Goal: Task Accomplishment & Management: Use online tool/utility

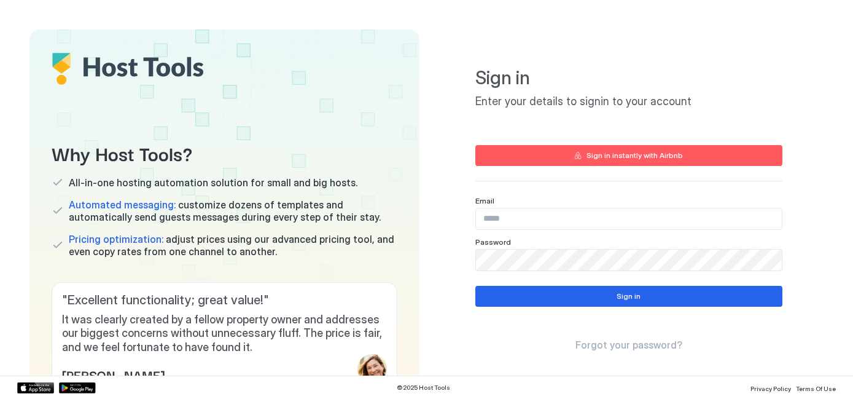
click at [501, 212] on input "Input Field" at bounding box center [629, 218] width 306 height 21
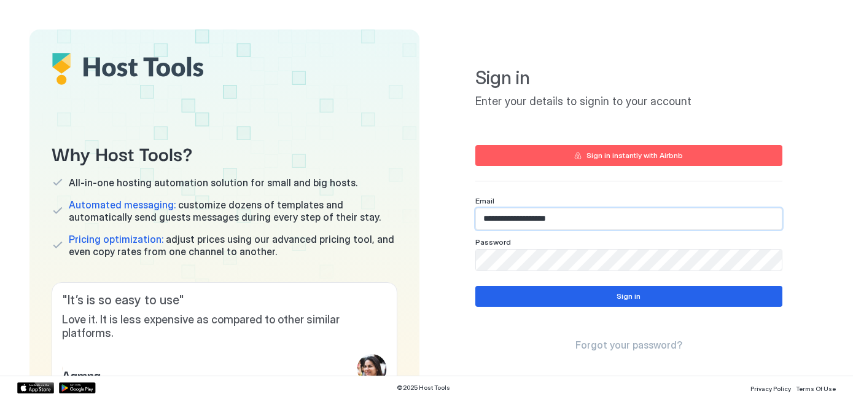
type input "**********"
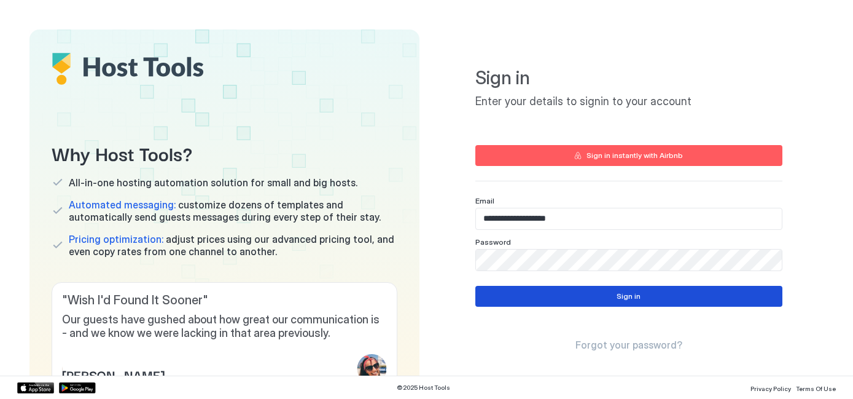
click at [552, 297] on button "Sign in" at bounding box center [628, 296] width 307 height 21
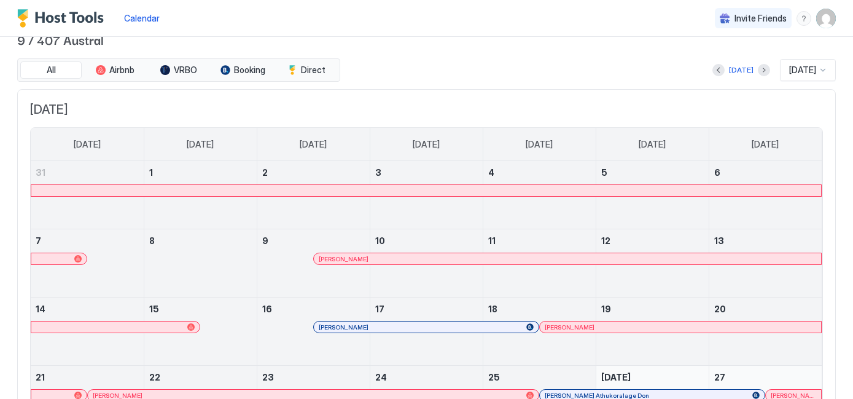
scroll to position [18, 0]
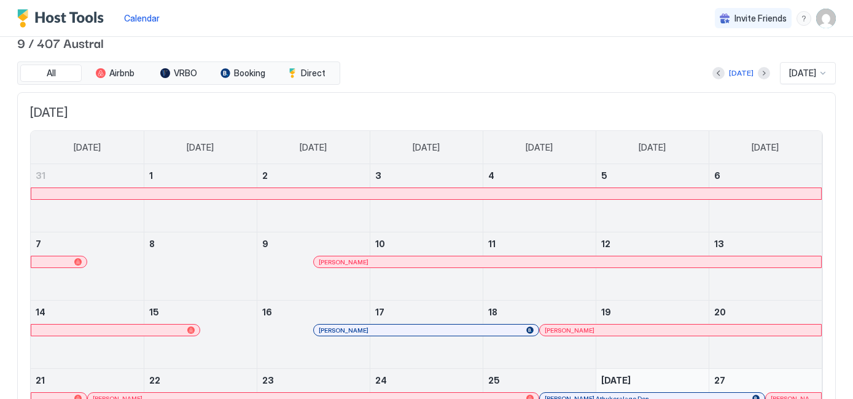
click at [395, 189] on div at bounding box center [426, 193] width 790 height 11
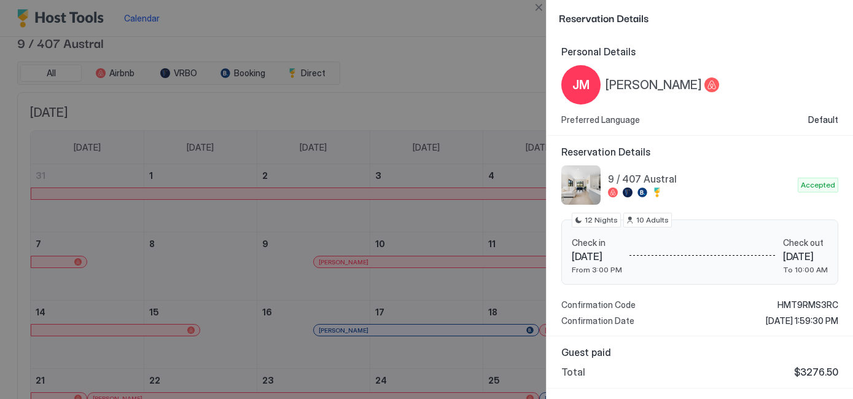
click at [395, 189] on div at bounding box center [426, 199] width 853 height 399
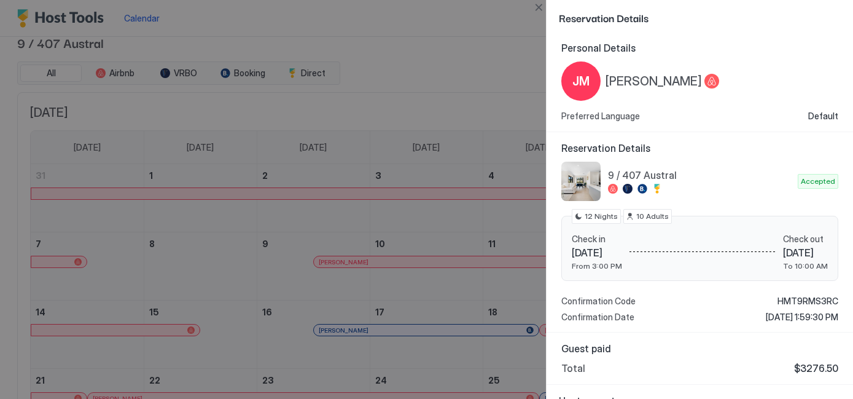
scroll to position [5, 0]
click at [397, 84] on div at bounding box center [426, 199] width 853 height 399
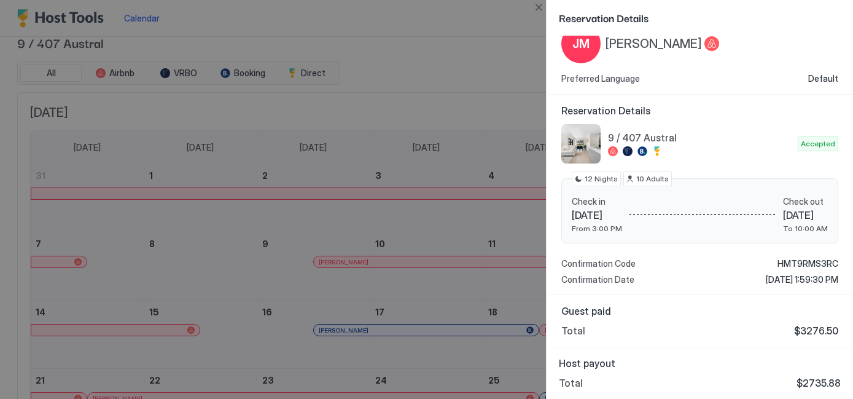
click at [489, 87] on div at bounding box center [426, 199] width 853 height 399
click at [504, 29] on div at bounding box center [426, 199] width 853 height 399
click at [539, 37] on div at bounding box center [426, 199] width 853 height 399
click at [468, 60] on div at bounding box center [426, 199] width 853 height 399
click at [225, 182] on div at bounding box center [426, 199] width 853 height 399
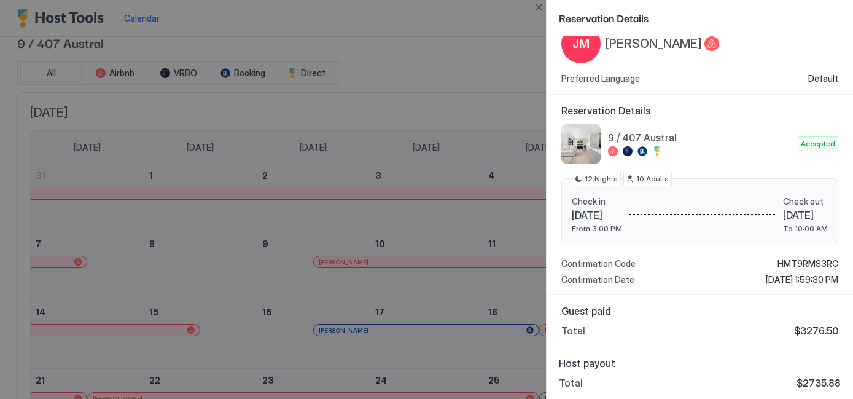
click at [127, 69] on div at bounding box center [426, 199] width 853 height 399
click at [337, 49] on div at bounding box center [426, 199] width 853 height 399
click at [507, 41] on div at bounding box center [426, 199] width 853 height 399
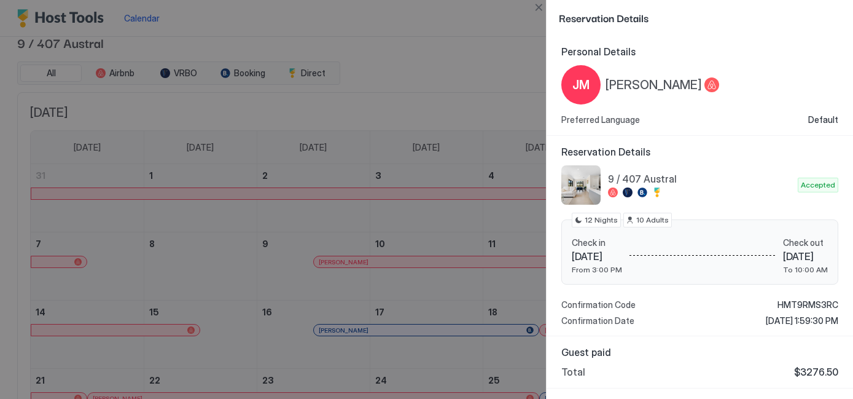
click at [429, 68] on div at bounding box center [426, 199] width 853 height 399
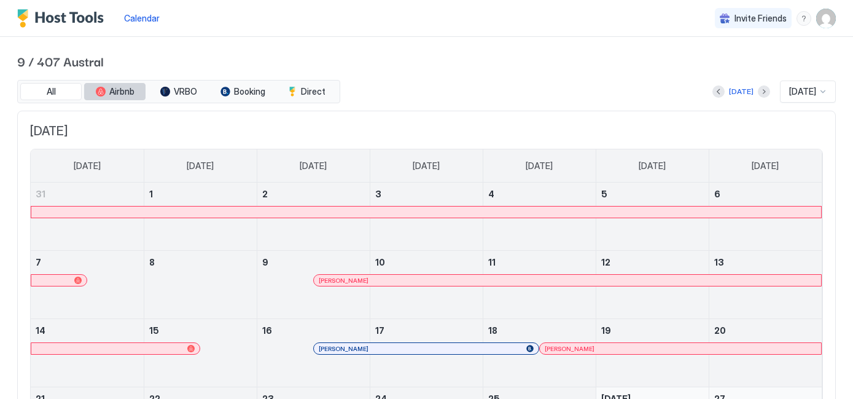
click at [120, 95] on span "Airbnb" at bounding box center [121, 91] width 25 height 11
click at [174, 94] on span "VRBO" at bounding box center [185, 91] width 23 height 11
click at [238, 95] on span "Booking" at bounding box center [249, 91] width 31 height 11
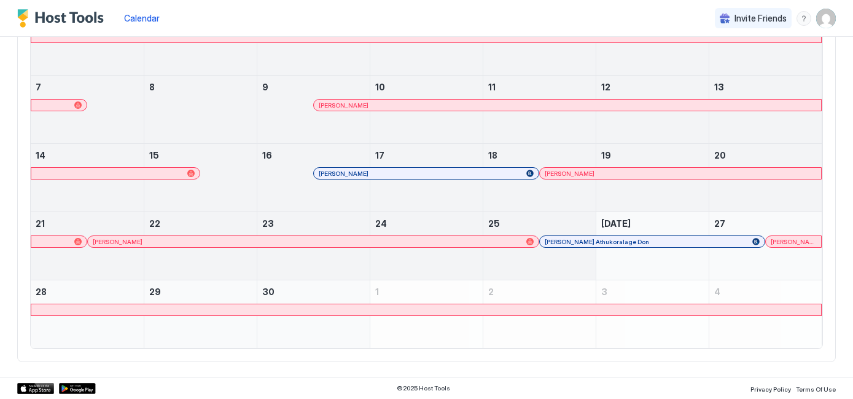
scroll to position [101, 0]
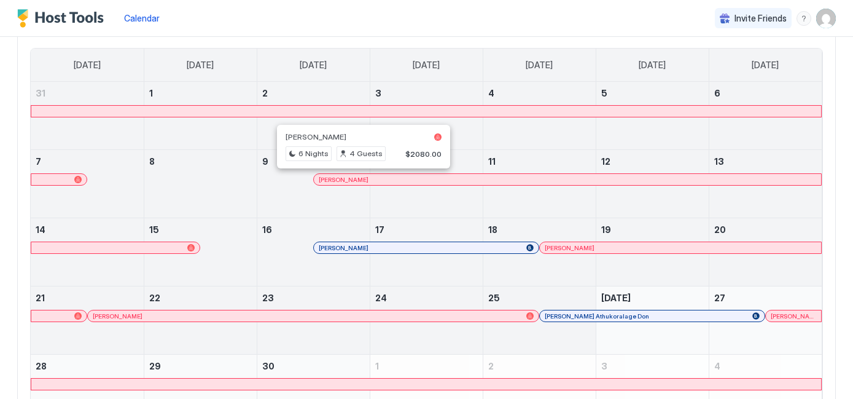
click at [359, 179] on div at bounding box center [359, 179] width 10 height 10
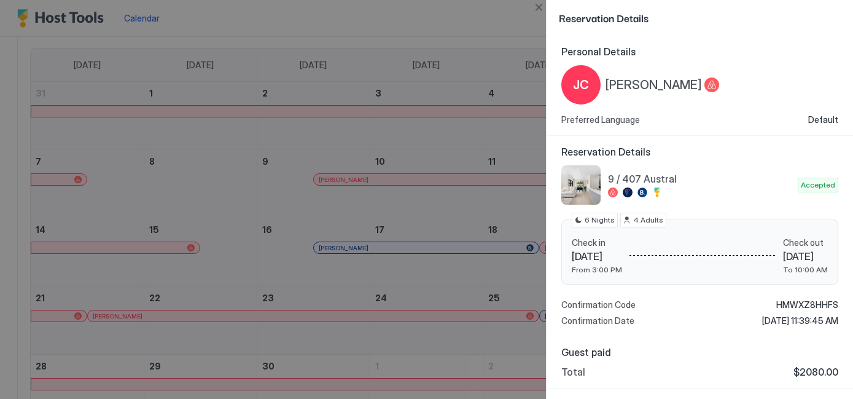
click at [603, 221] on span "6 Nights" at bounding box center [600, 219] width 30 height 11
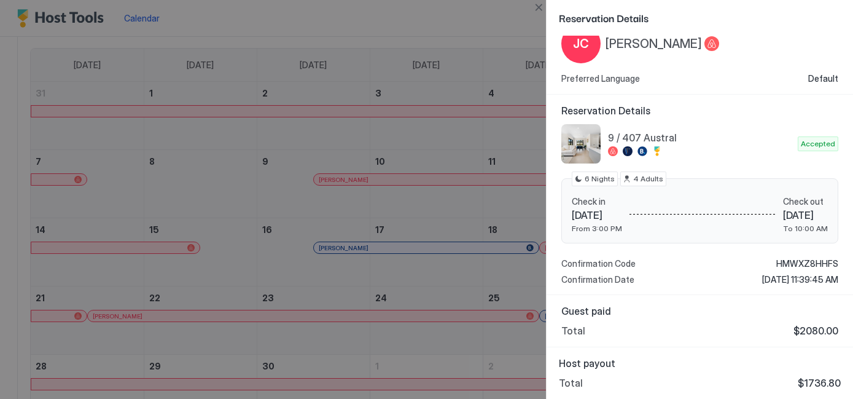
click at [364, 141] on div at bounding box center [426, 199] width 853 height 399
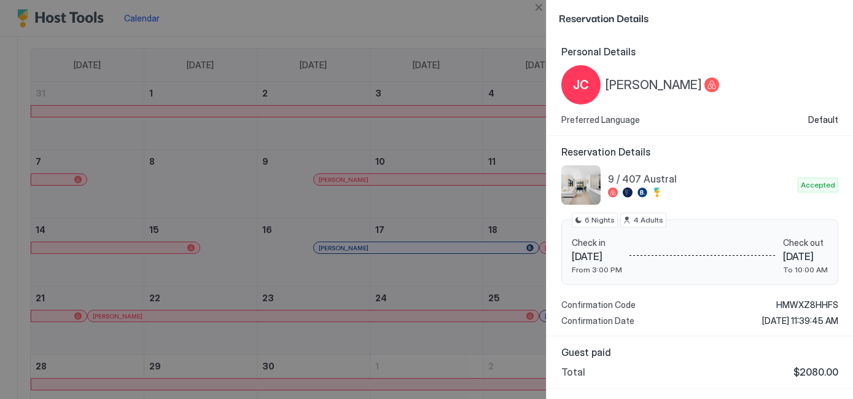
click at [334, 80] on div at bounding box center [426, 199] width 853 height 399
click at [431, 256] on div at bounding box center [426, 199] width 853 height 399
click at [543, 325] on div at bounding box center [426, 199] width 853 height 399
click at [752, 130] on div "Personal Details JC Jess Cowan Preferred Language Default" at bounding box center [700, 86] width 307 height 100
drag, startPoint x: 752, startPoint y: 130, endPoint x: 752, endPoint y: 79, distance: 51.0
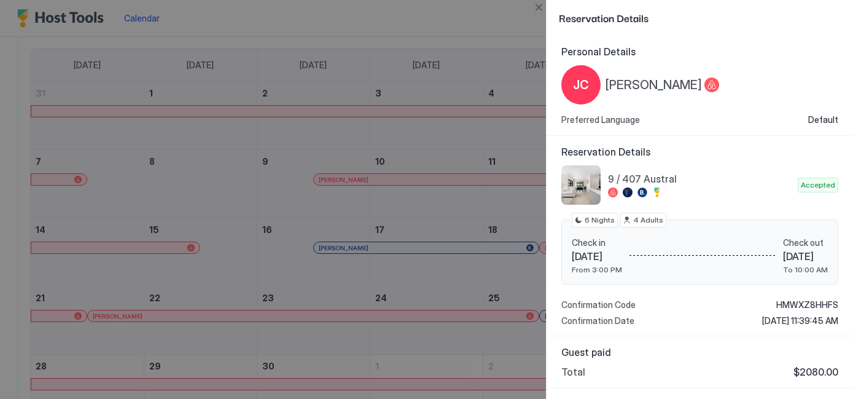
click at [752, 126] on div "Personal Details JC Jess Cowan Preferred Language Default" at bounding box center [700, 86] width 307 height 100
click at [752, 79] on div "JC Jess Cowan" at bounding box center [699, 84] width 277 height 39
click at [539, 6] on button "Close" at bounding box center [538, 7] width 15 height 15
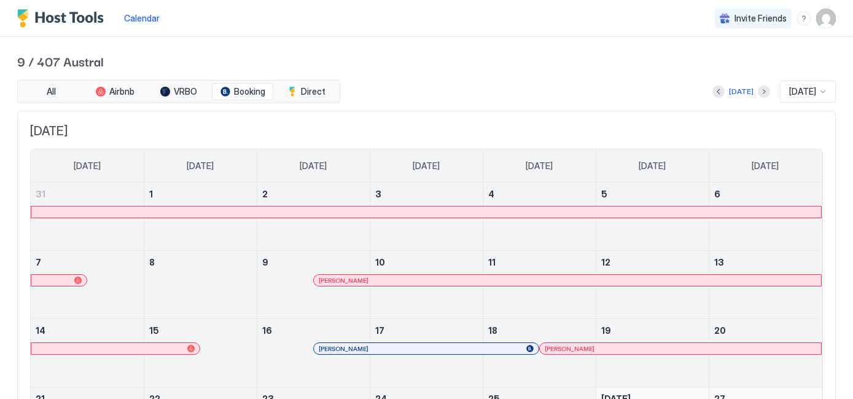
click at [826, 87] on div at bounding box center [823, 92] width 10 height 10
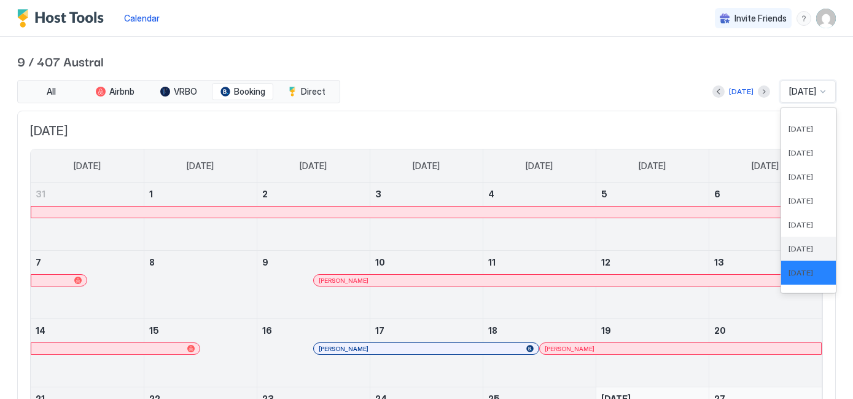
click at [803, 246] on span "Aug 2025" at bounding box center [801, 248] width 25 height 9
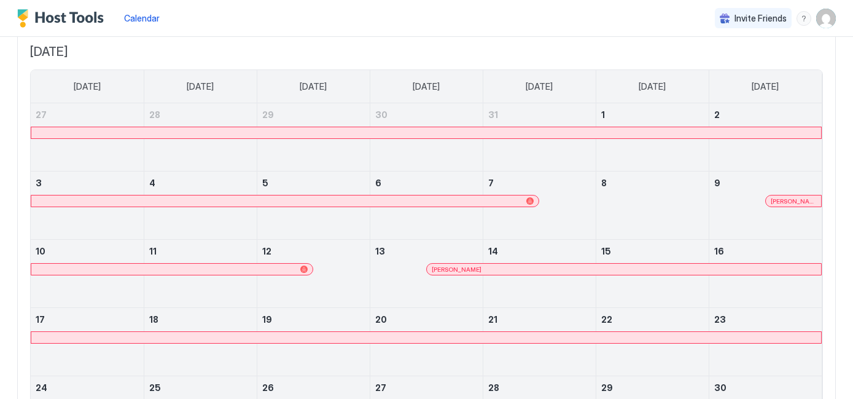
scroll to position [78, 0]
click at [713, 134] on div at bounding box center [426, 133] width 790 height 11
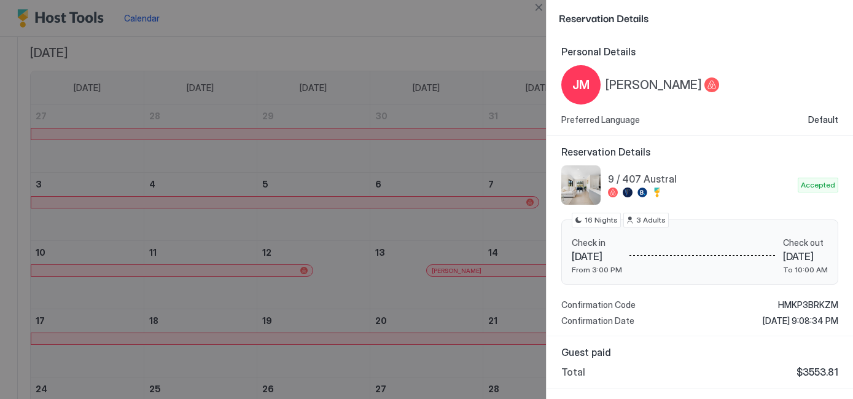
click at [409, 105] on div at bounding box center [426, 199] width 853 height 399
click at [353, 346] on div at bounding box center [426, 199] width 853 height 399
click at [541, 12] on button "Close" at bounding box center [538, 7] width 15 height 15
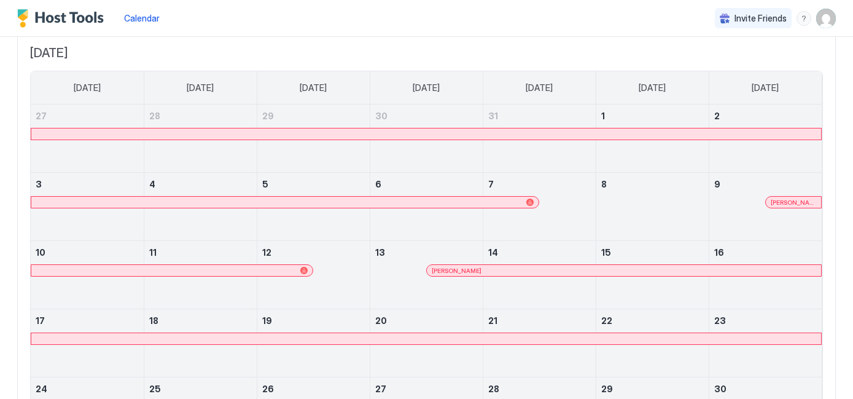
click at [431, 340] on div at bounding box center [426, 338] width 790 height 11
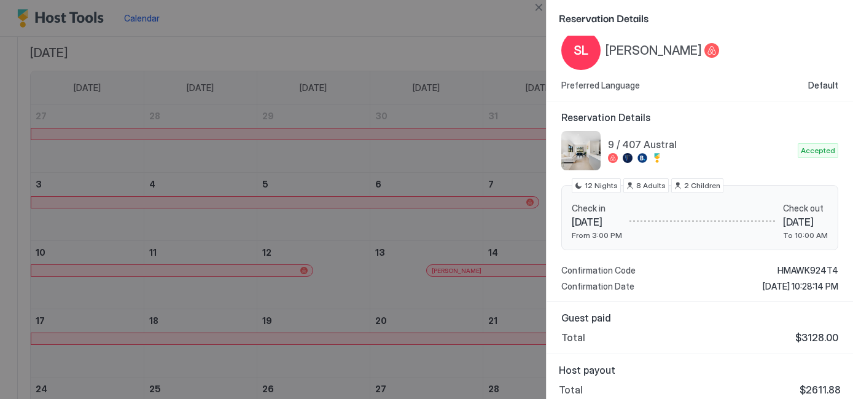
scroll to position [41, 0]
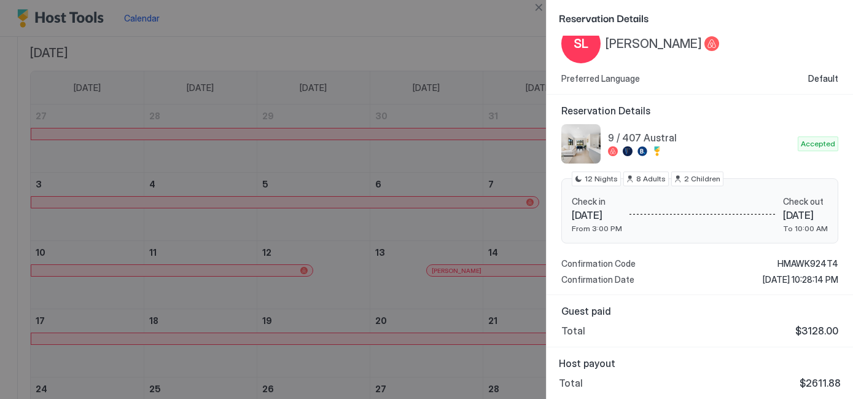
click at [319, 50] on div at bounding box center [426, 199] width 853 height 399
click at [537, 18] on div at bounding box center [426, 199] width 853 height 399
click at [538, 8] on button "Close" at bounding box center [538, 7] width 15 height 15
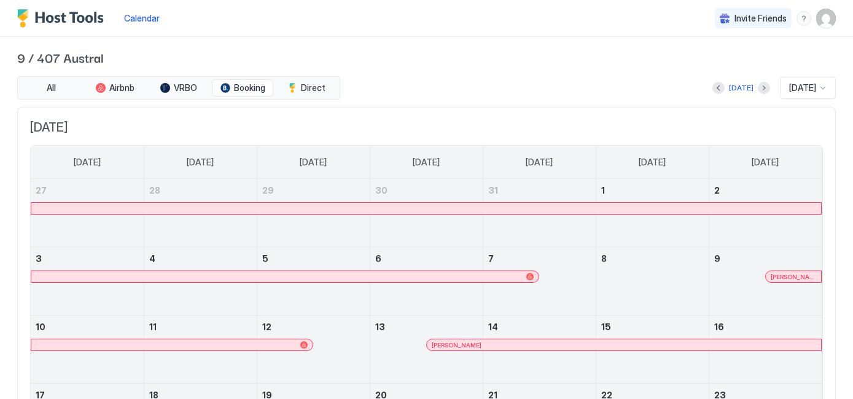
scroll to position [0, 0]
